Goal: Task Accomplishment & Management: Manage account settings

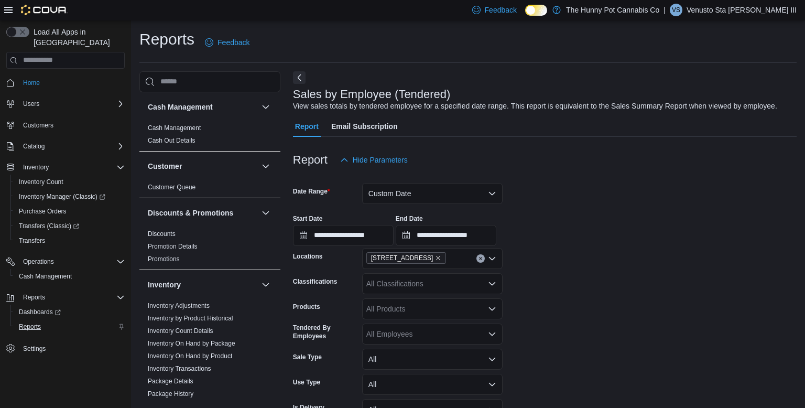
scroll to position [479, 0]
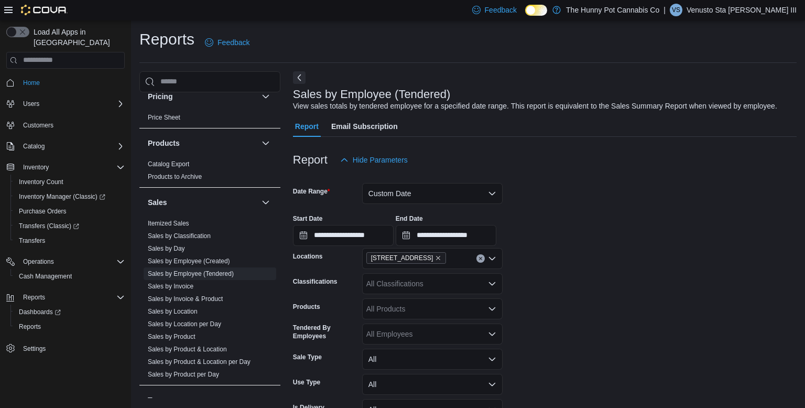
click at [778, 9] on p "Venusto Sta [PERSON_NAME] III" at bounding box center [742, 10] width 110 height 13
click at [720, 98] on span "Sign Out" at bounding box center [729, 100] width 28 height 10
